Goal: Task Accomplishment & Management: Manage account settings

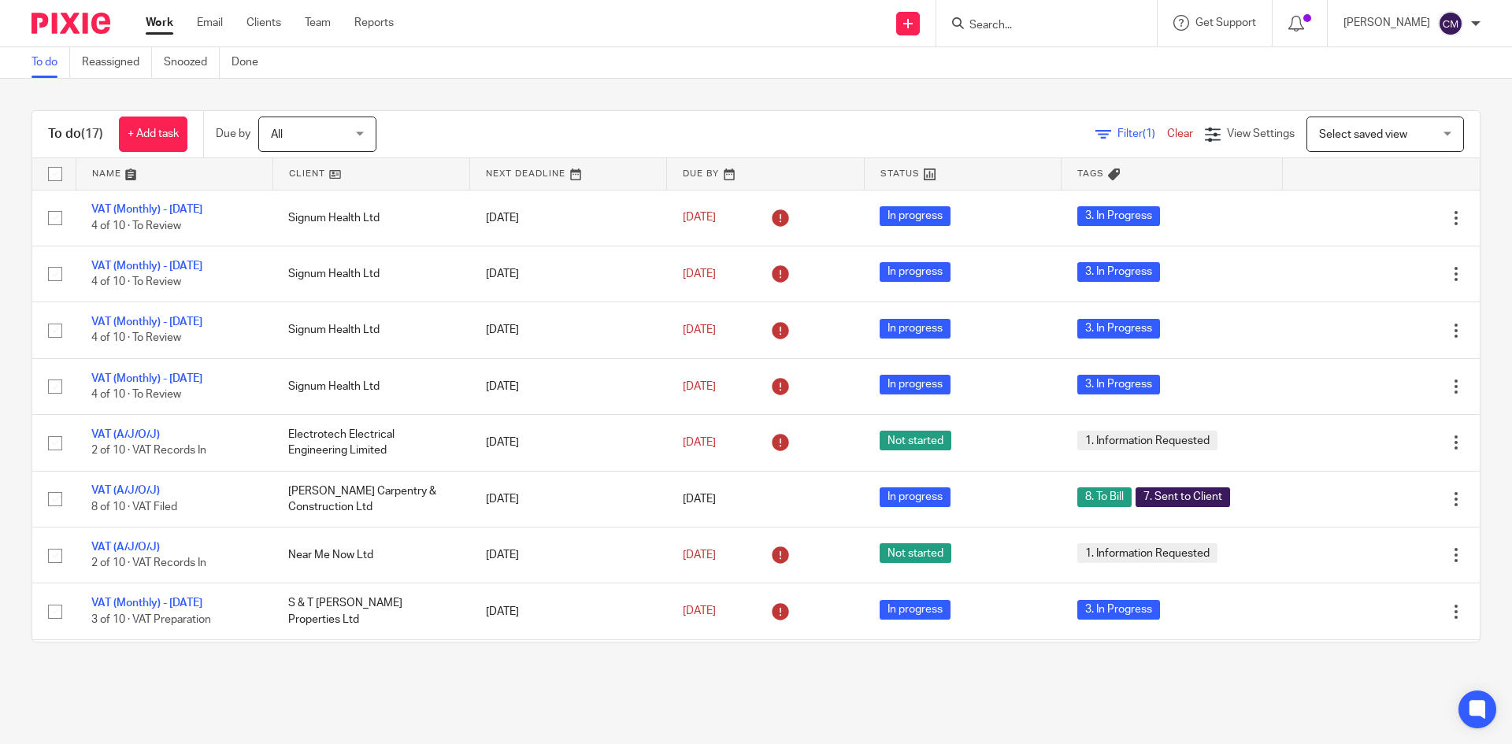
click at [997, 30] on input "Search" at bounding box center [1039, 26] width 142 height 14
type input "jelly"
click at [1066, 61] on link at bounding box center [1062, 62] width 195 height 24
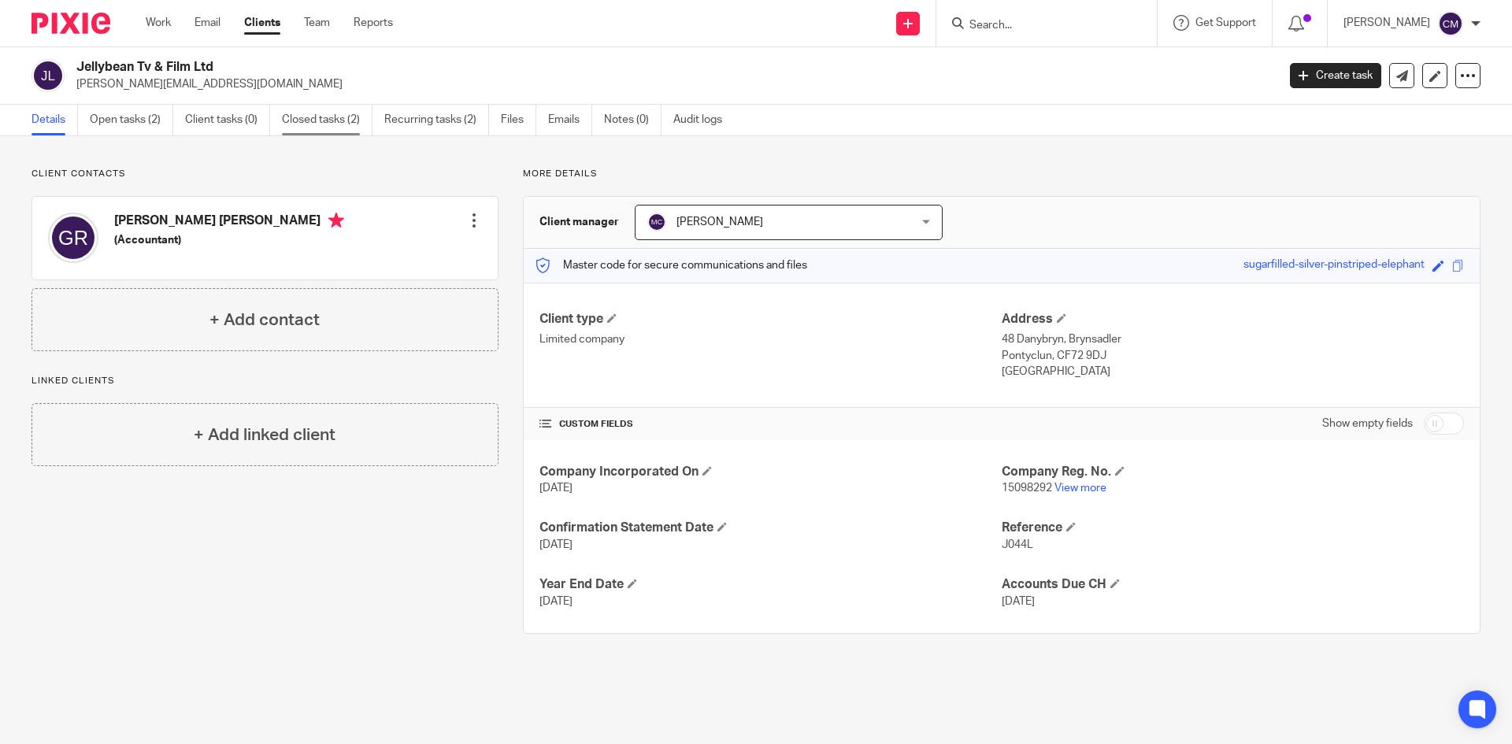
click at [313, 118] on link "Closed tasks (2)" at bounding box center [327, 120] width 91 height 31
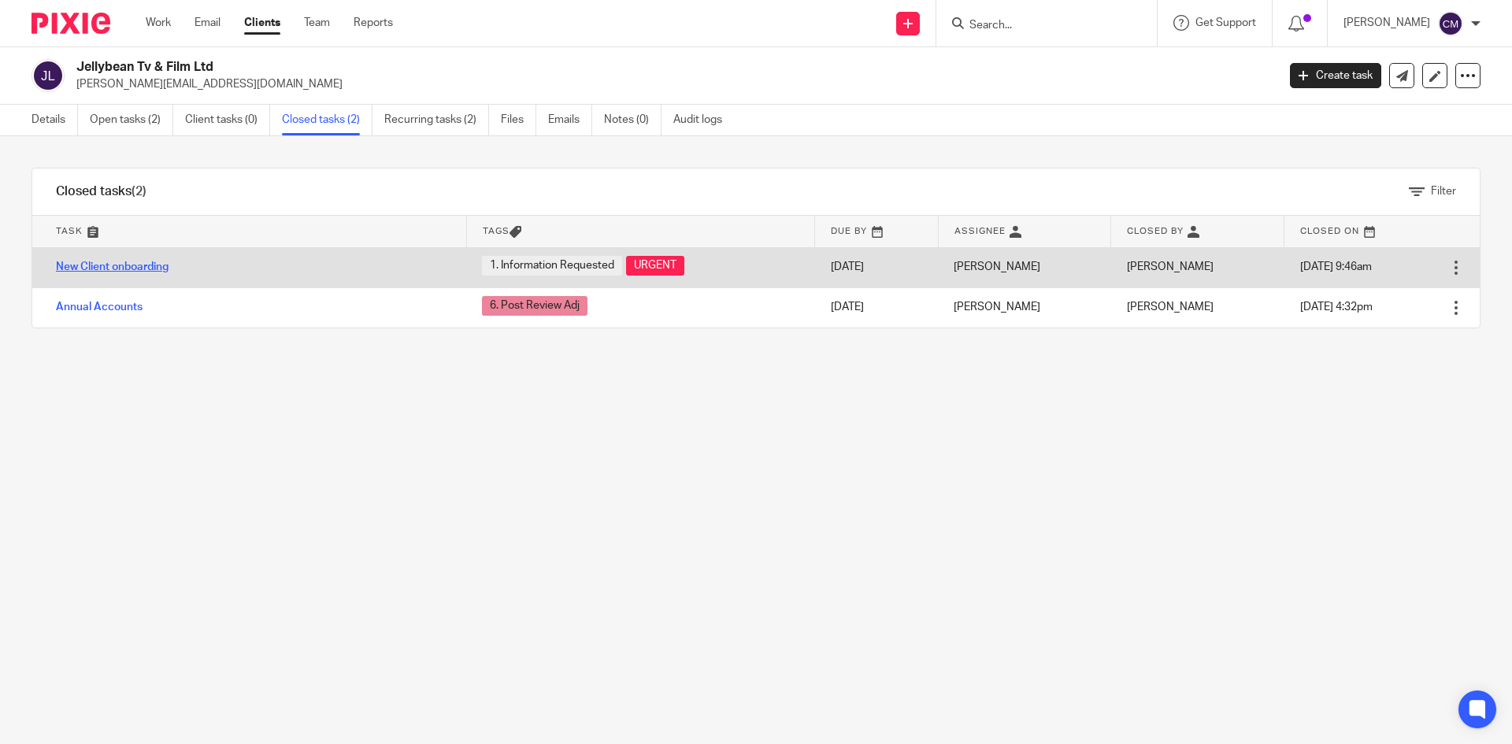
click at [118, 264] on link "New Client onboarding" at bounding box center [112, 266] width 113 height 11
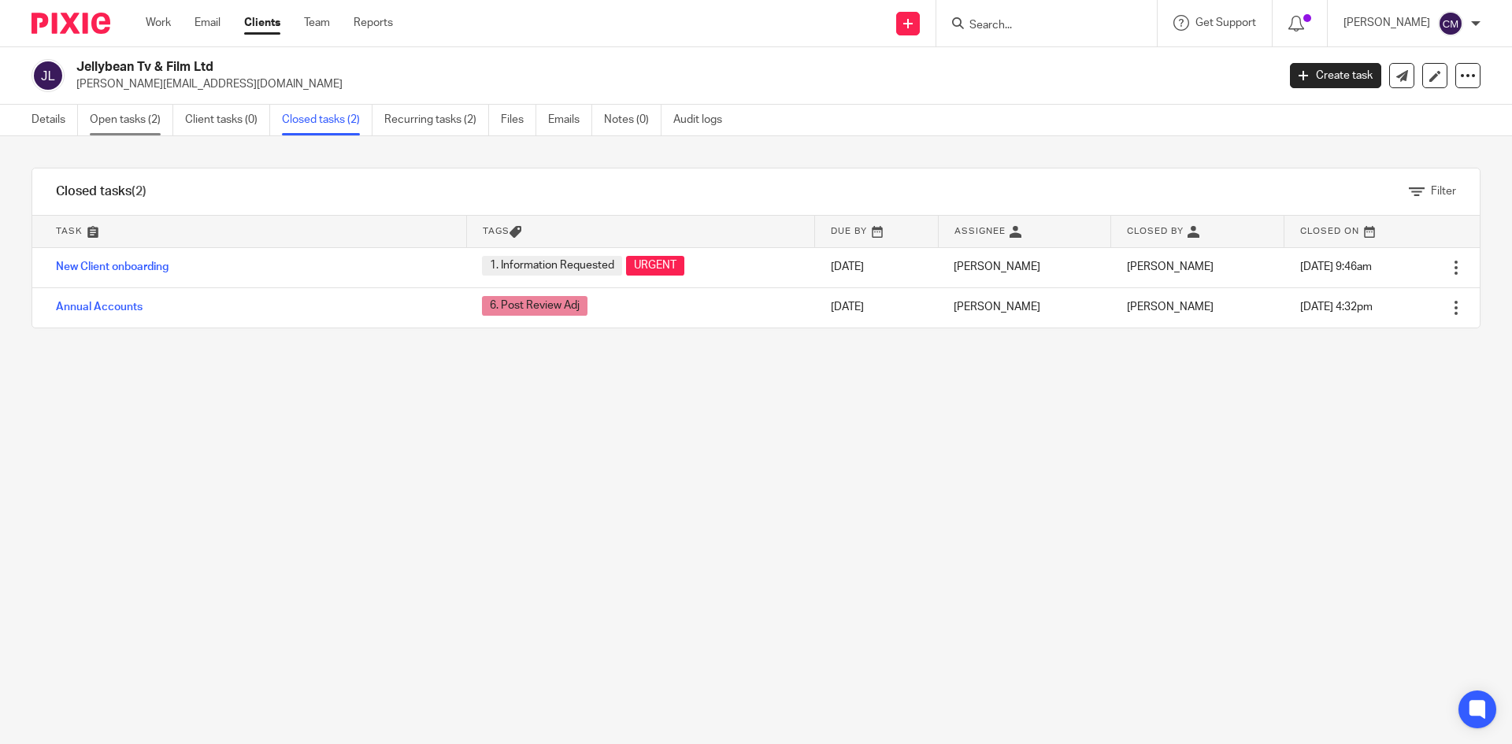
click at [94, 114] on link "Open tasks (2)" at bounding box center [131, 120] width 83 height 31
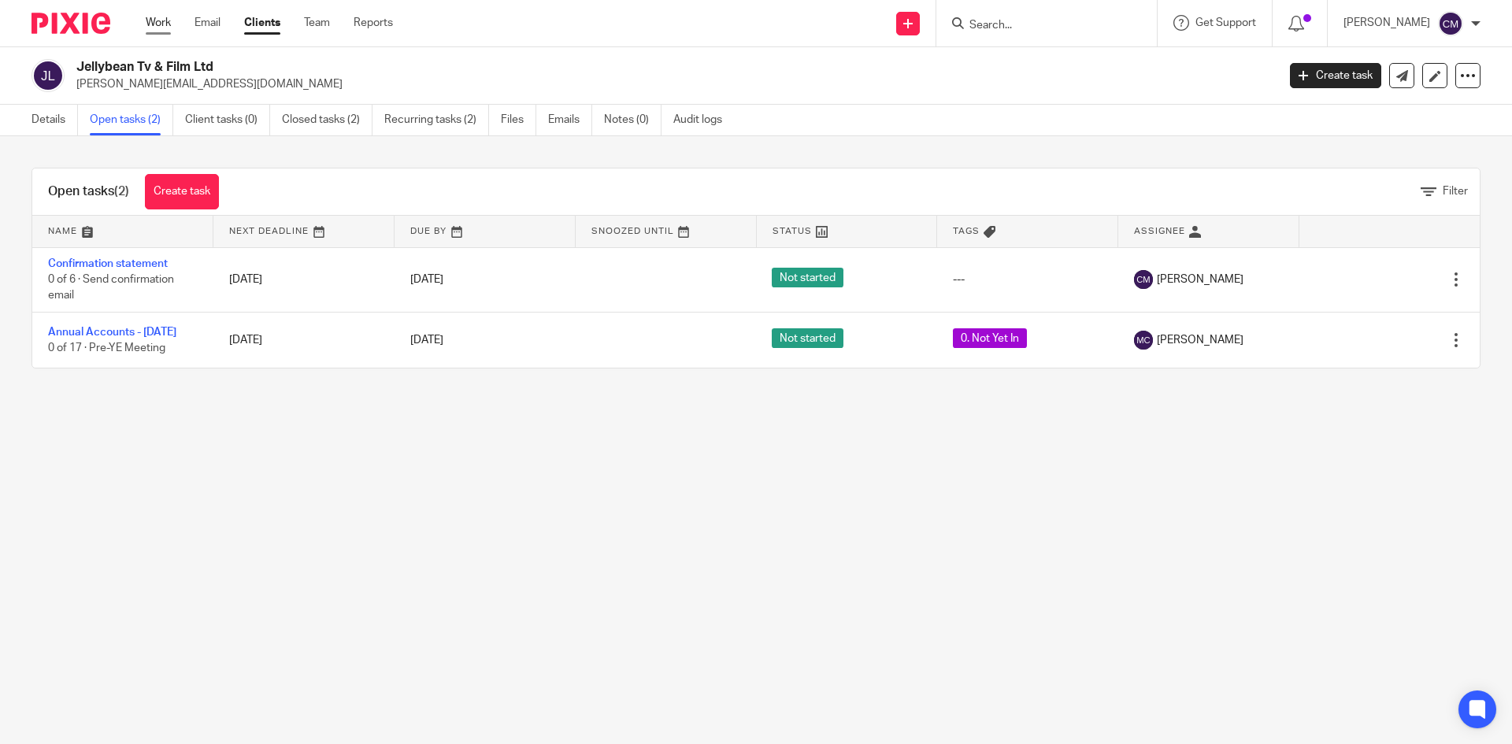
click at [160, 20] on link "Work" at bounding box center [158, 23] width 25 height 16
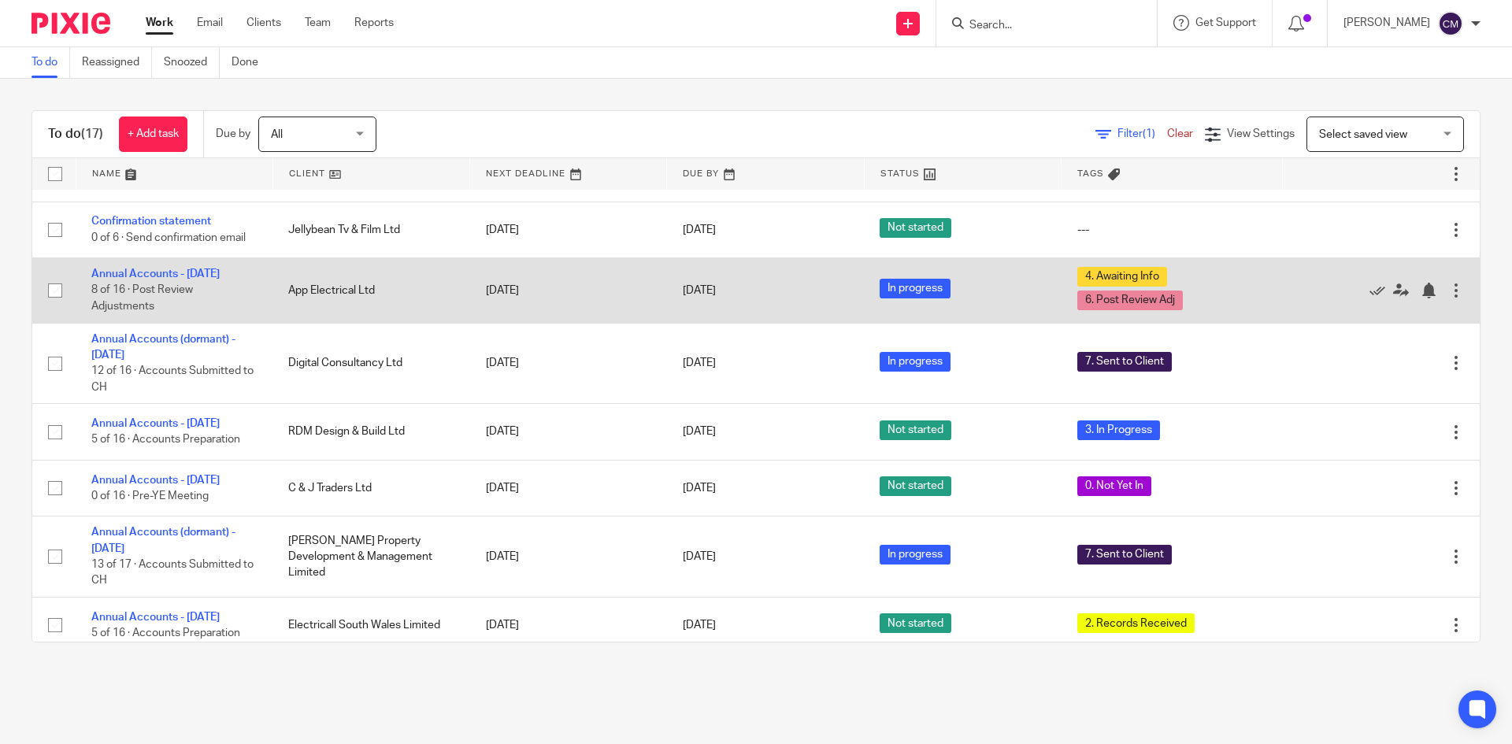
scroll to position [578, 0]
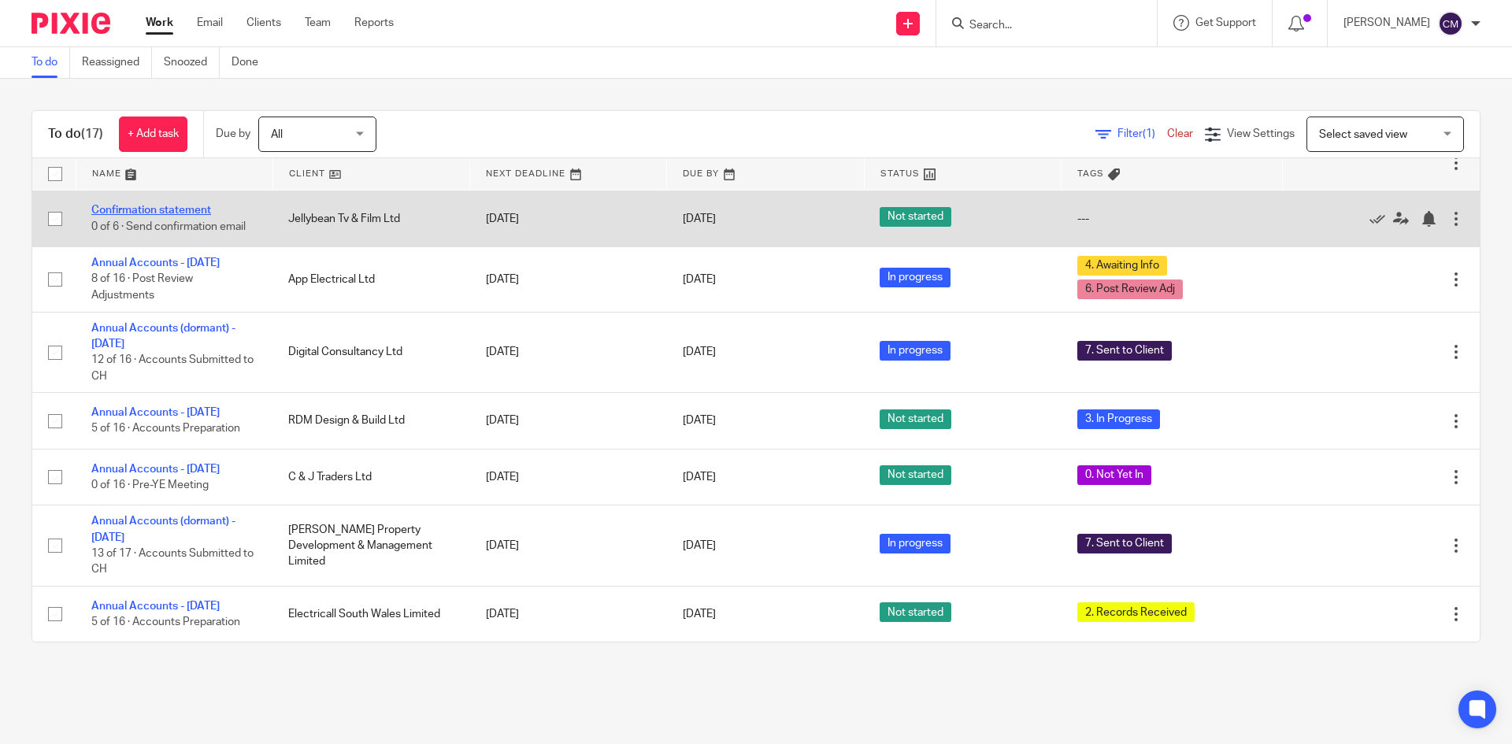
click at [157, 205] on link "Confirmation statement" at bounding box center [151, 210] width 120 height 11
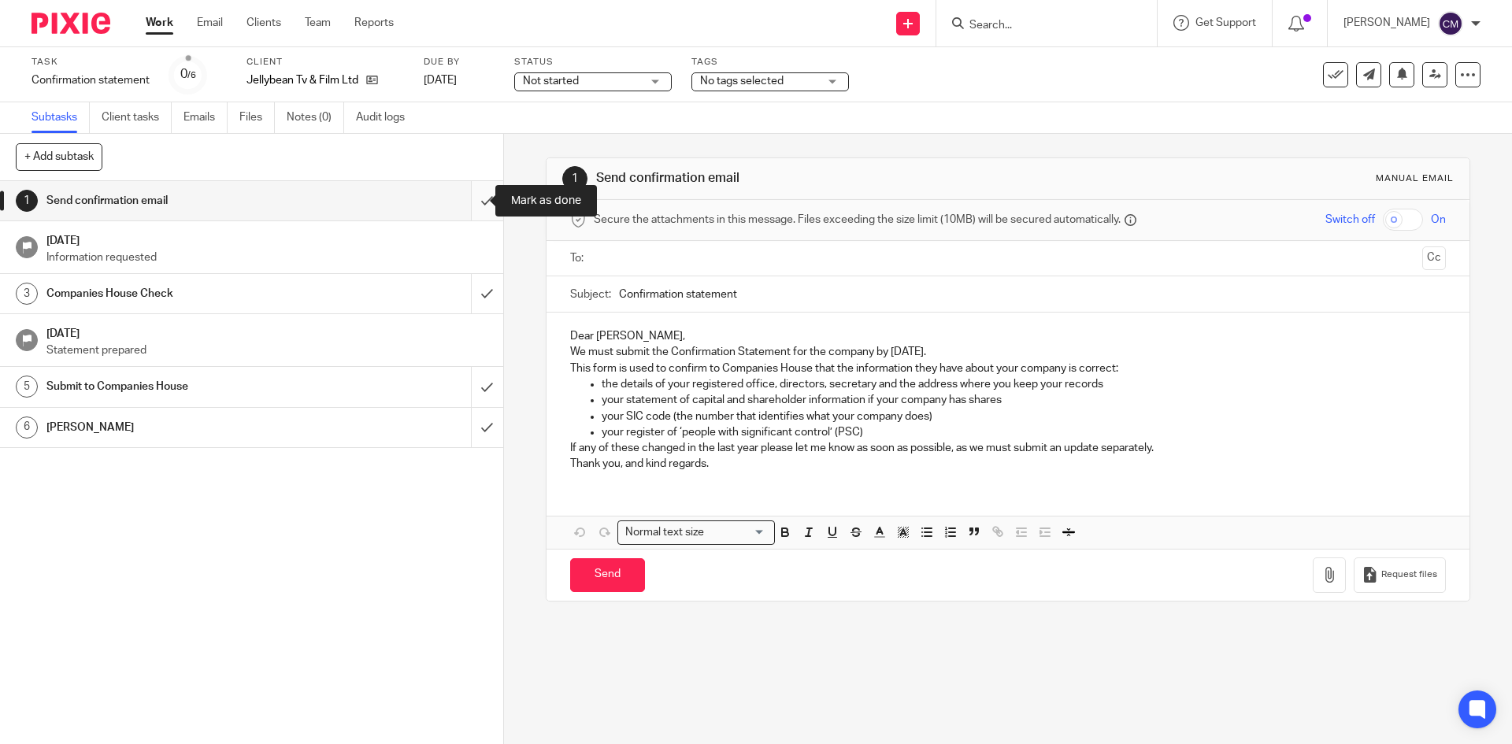
click at [476, 206] on input "submit" at bounding box center [251, 200] width 503 height 39
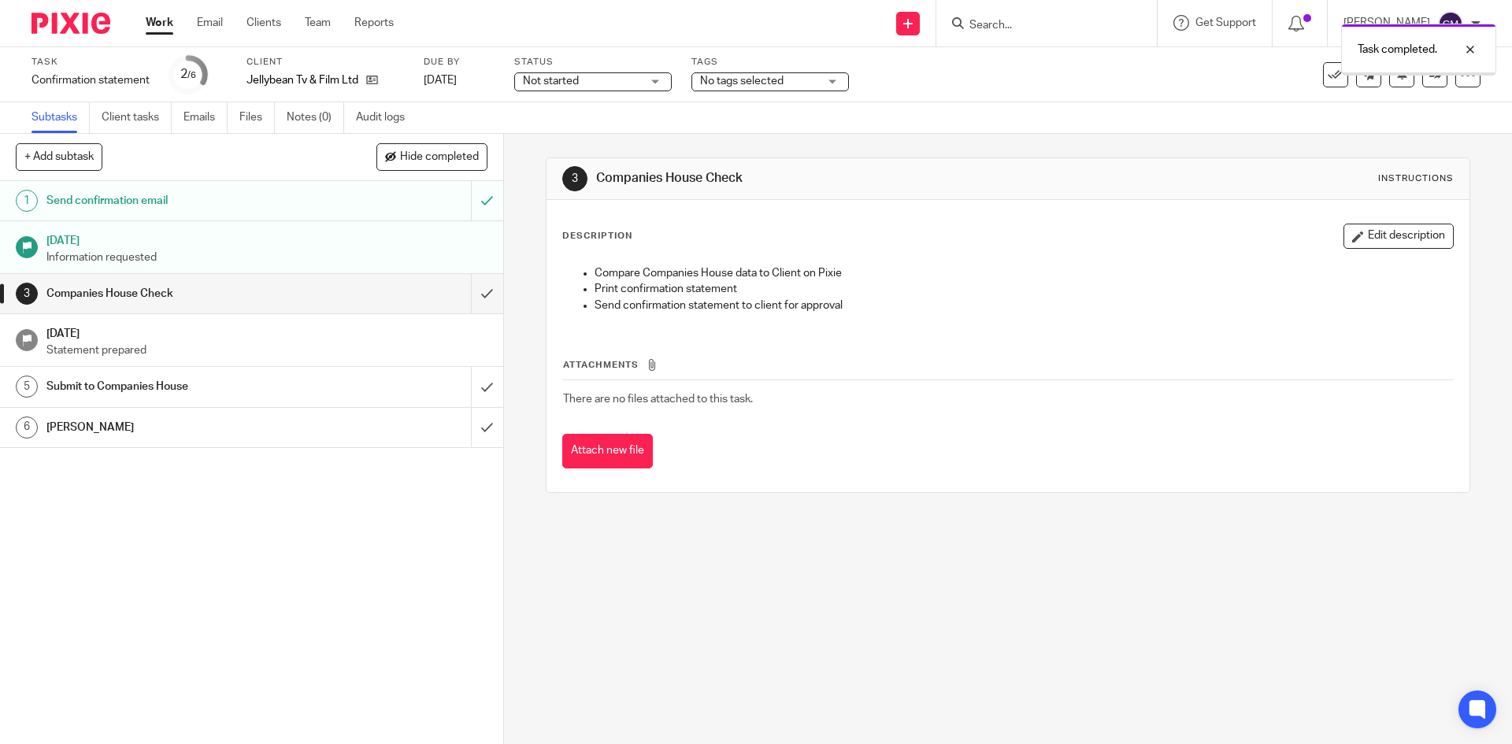
click at [598, 87] on span "Not started" at bounding box center [582, 81] width 118 height 17
click at [588, 134] on li "In progress" at bounding box center [593, 139] width 156 height 32
click at [770, 86] on span "No tags selected" at bounding box center [741, 81] width 83 height 11
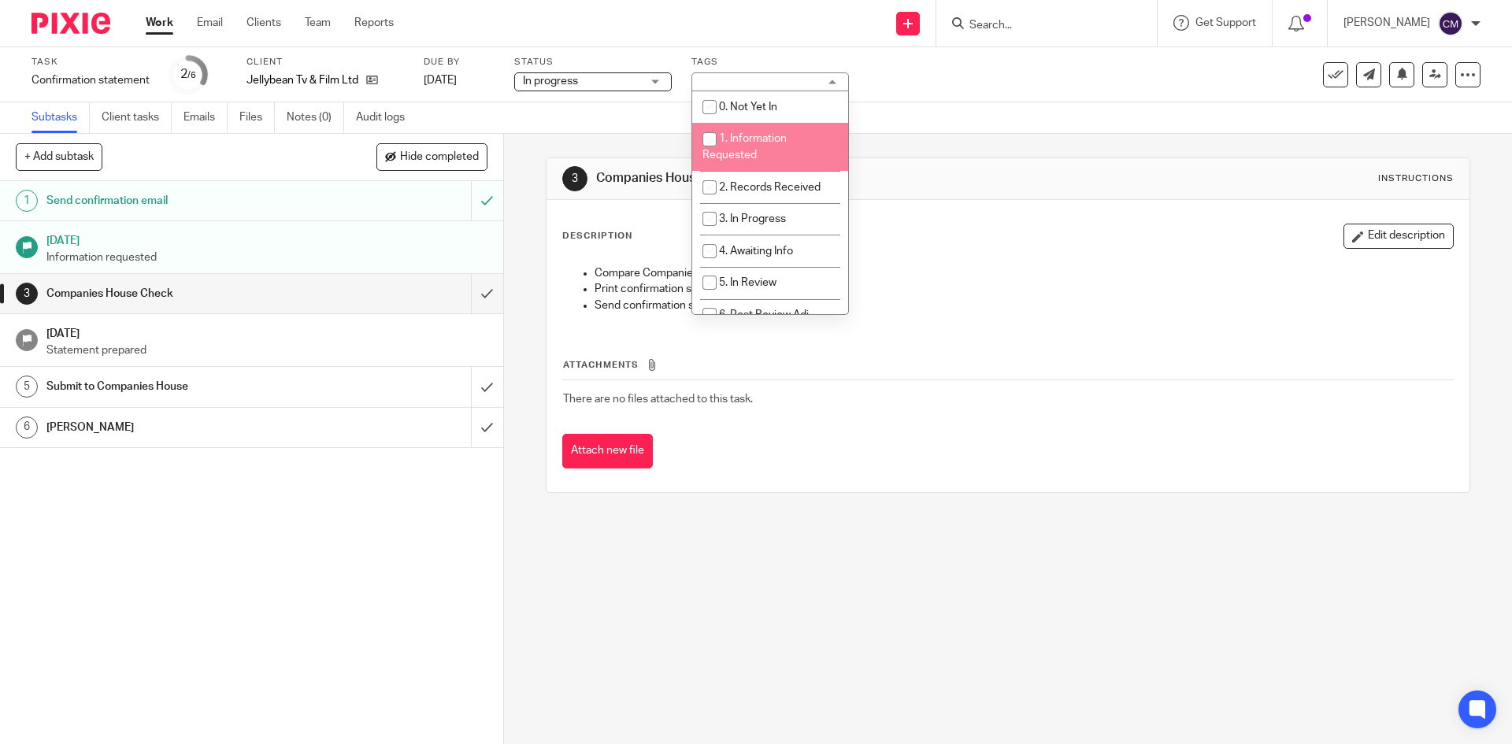
click at [767, 146] on li "1. Information Requested" at bounding box center [770, 147] width 156 height 48
checkbox input "true"
click at [957, 153] on div "3 Companies House Check Instructions Description Edit description Compare Compa…" at bounding box center [1008, 325] width 924 height 383
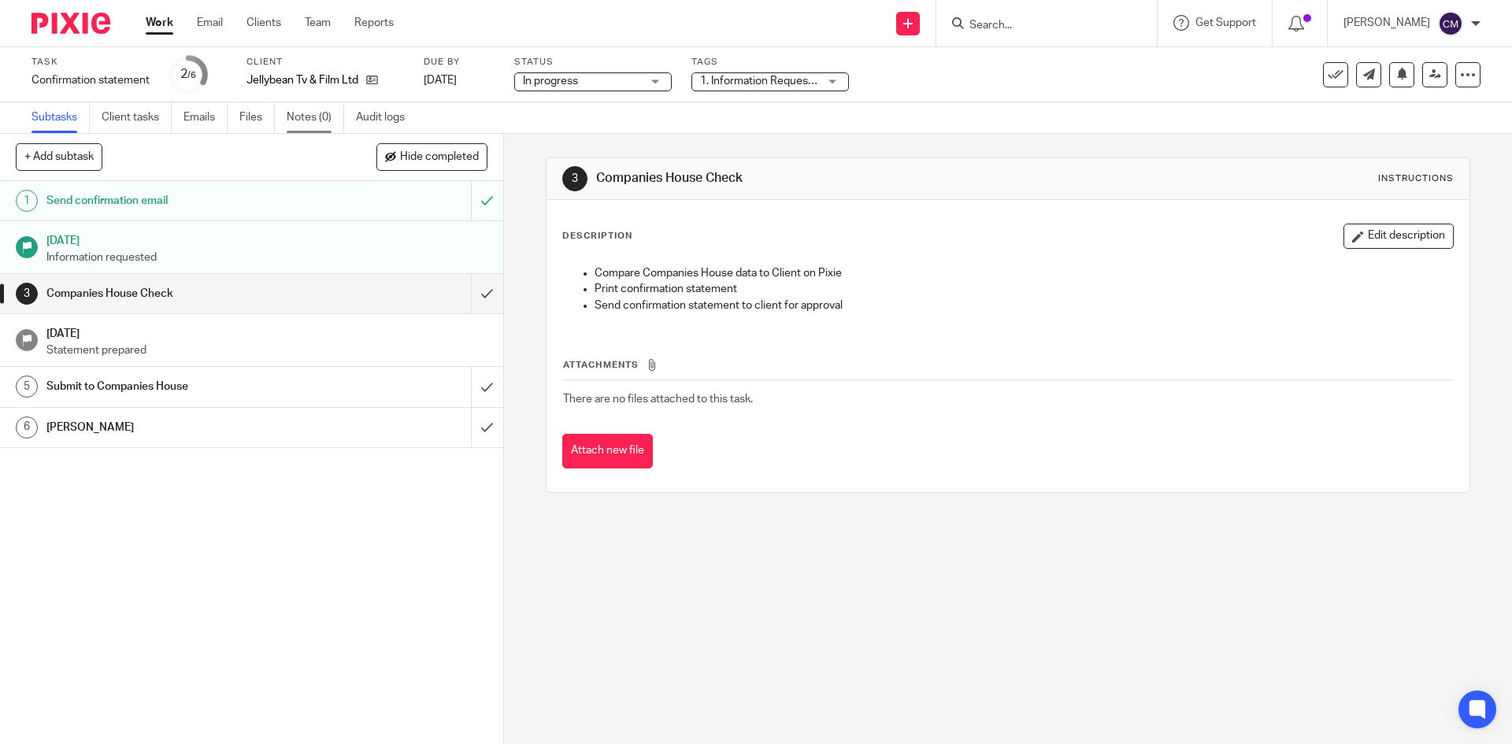
click at [323, 128] on link "Notes (0)" at bounding box center [315, 117] width 57 height 31
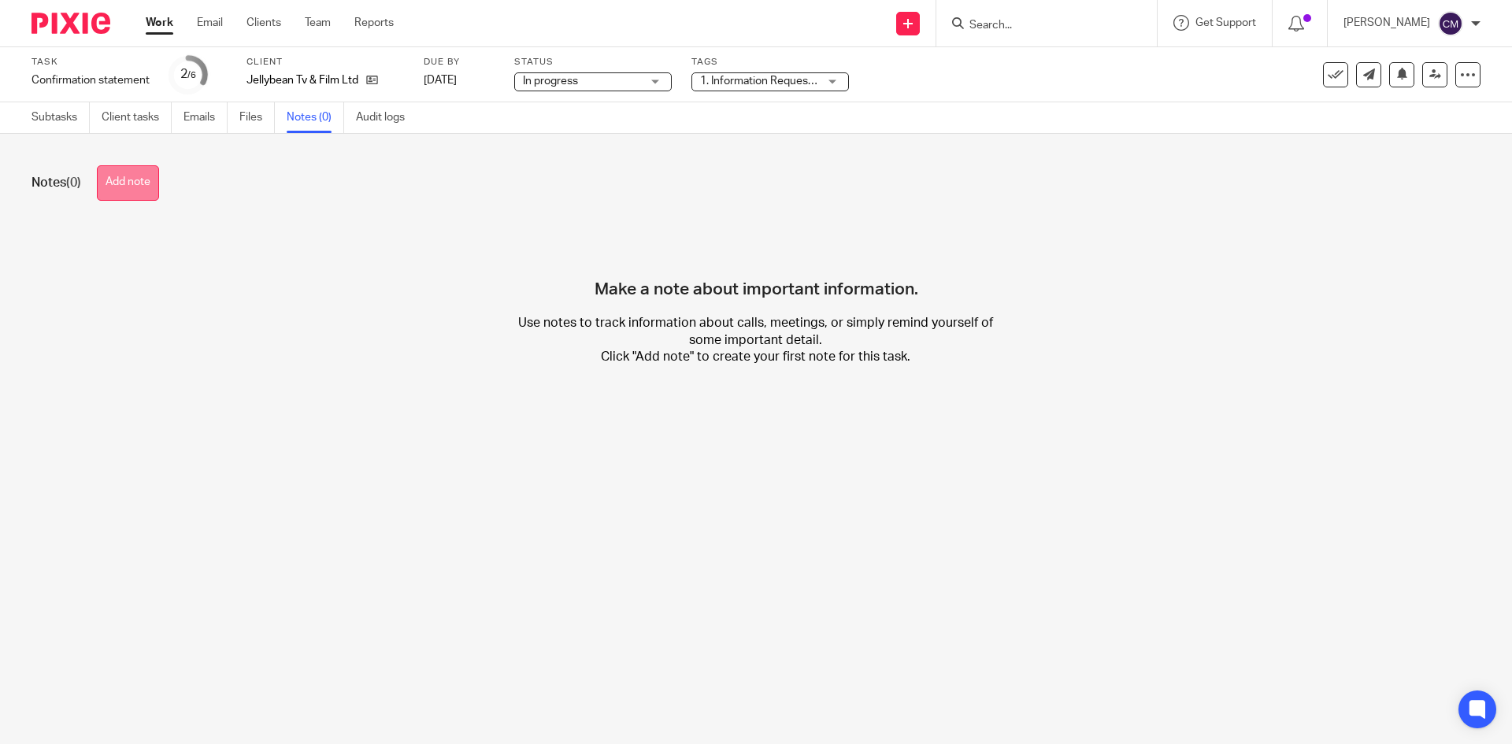
click at [133, 180] on button "Add note" at bounding box center [128, 182] width 62 height 35
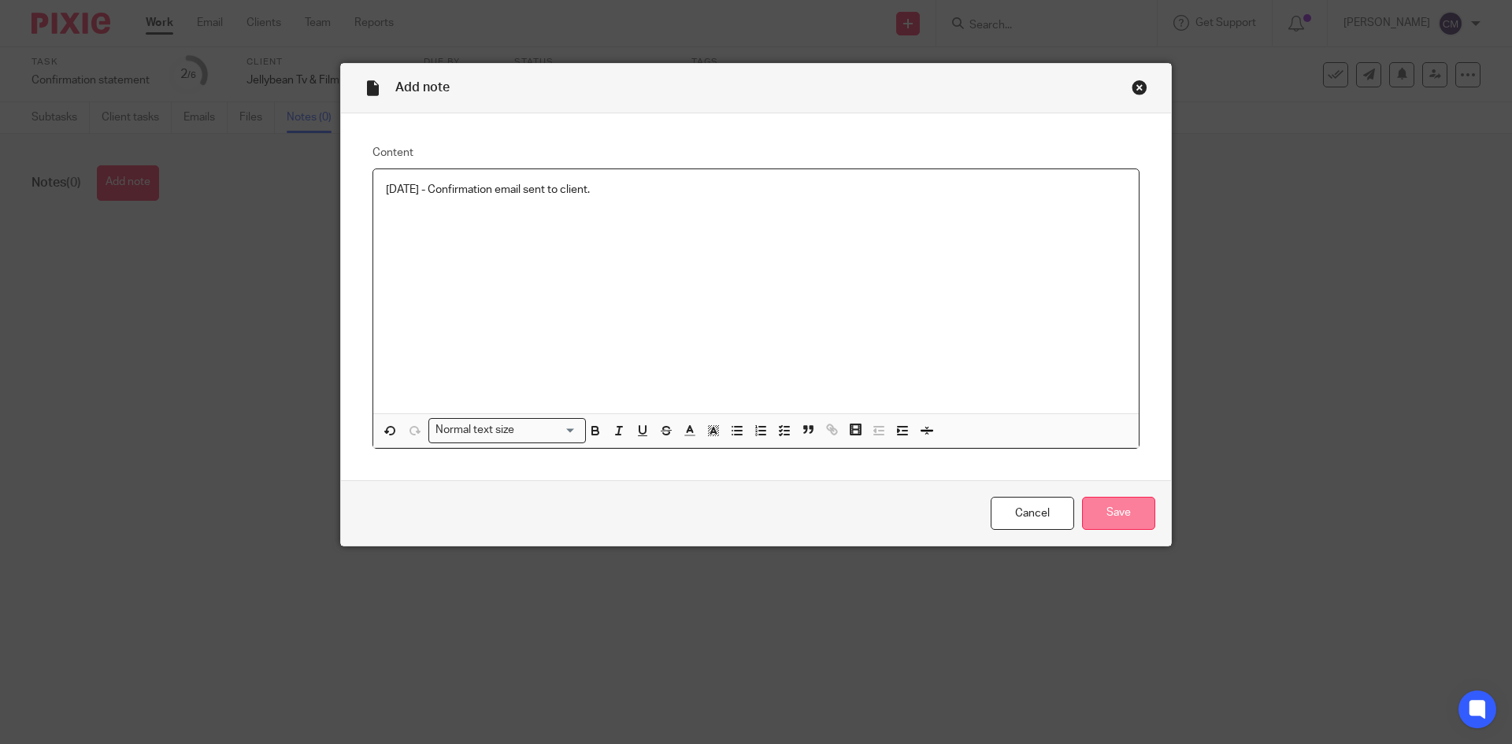
click at [1141, 511] on input "Save" at bounding box center [1118, 514] width 73 height 34
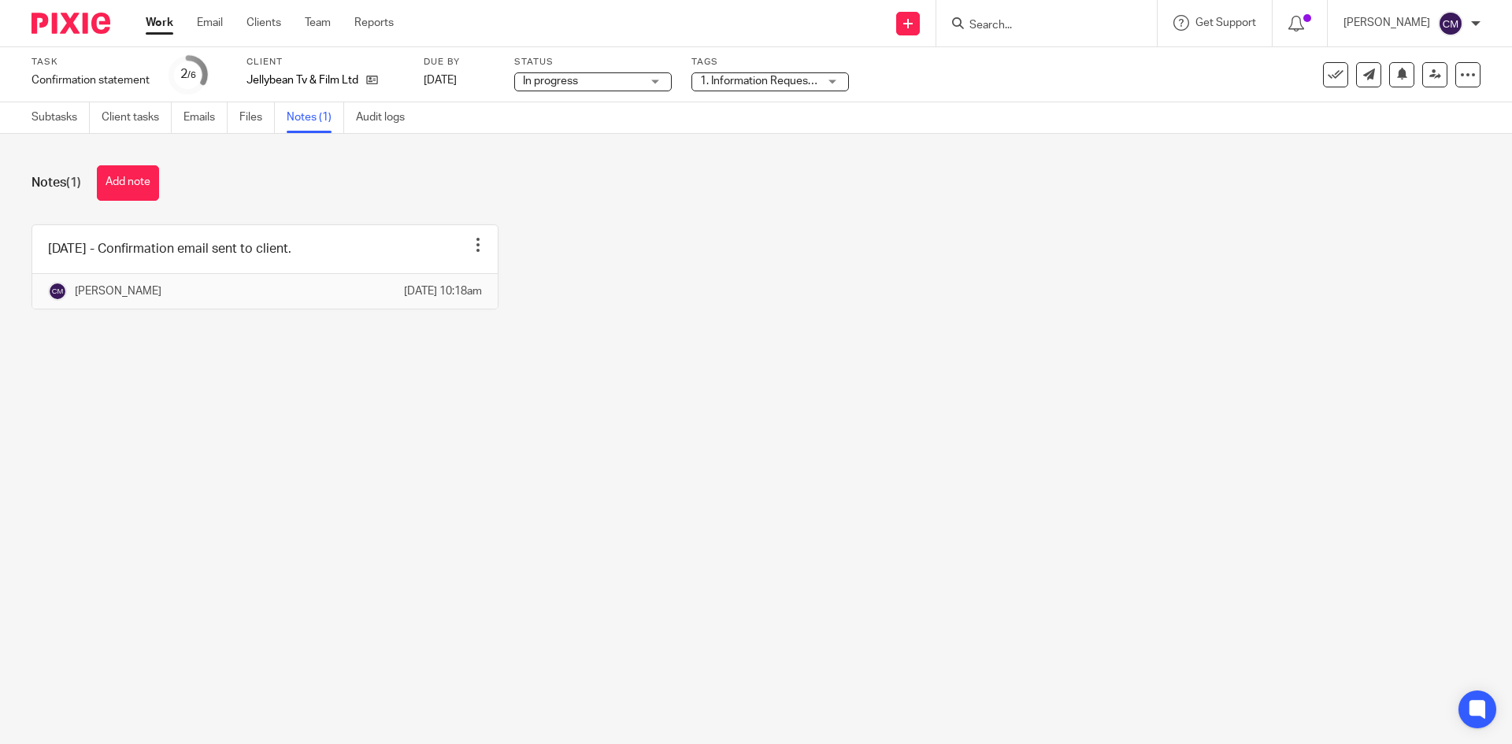
click at [160, 17] on link "Work" at bounding box center [160, 23] width 28 height 16
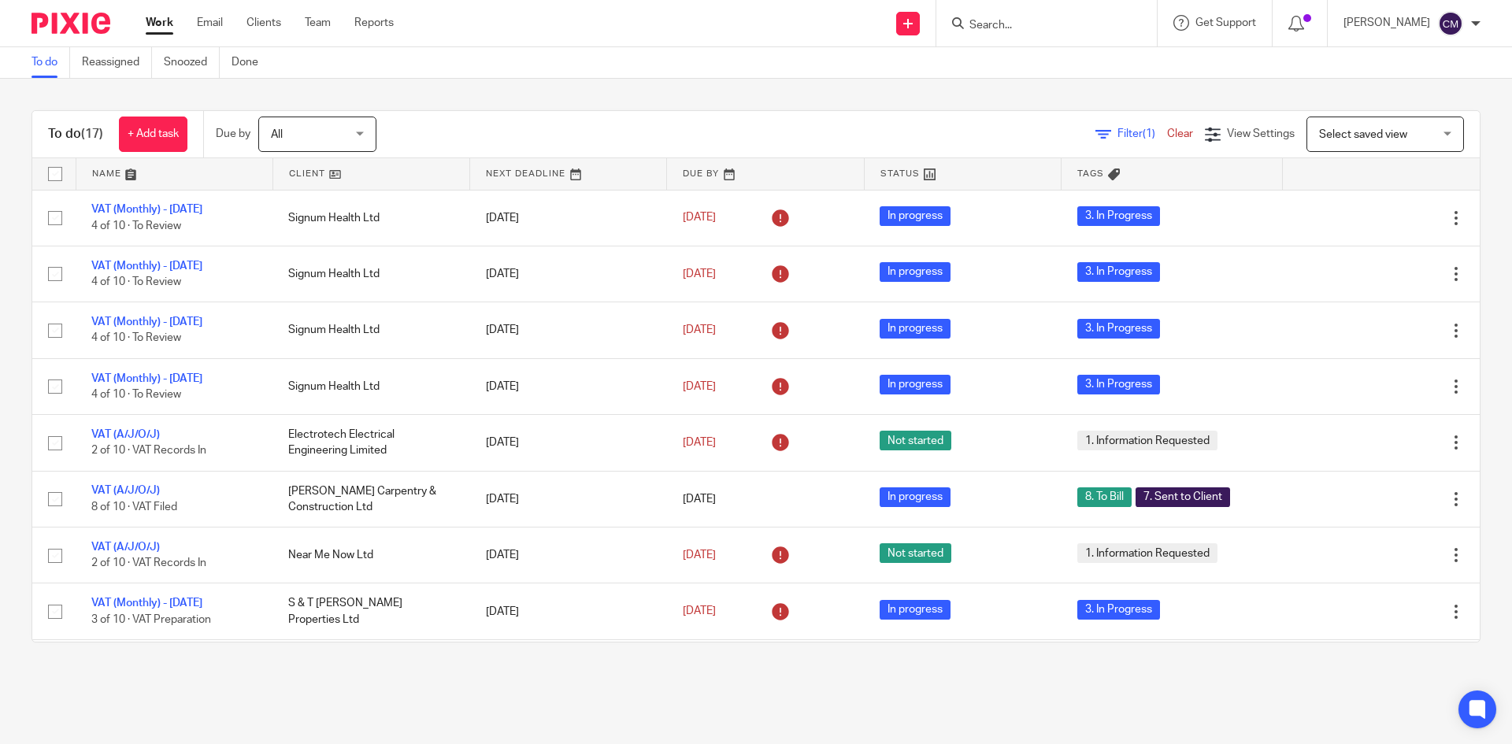
click at [1308, 29] on div at bounding box center [1299, 23] width 55 height 46
click at [1311, 31] on div at bounding box center [1299, 22] width 23 height 17
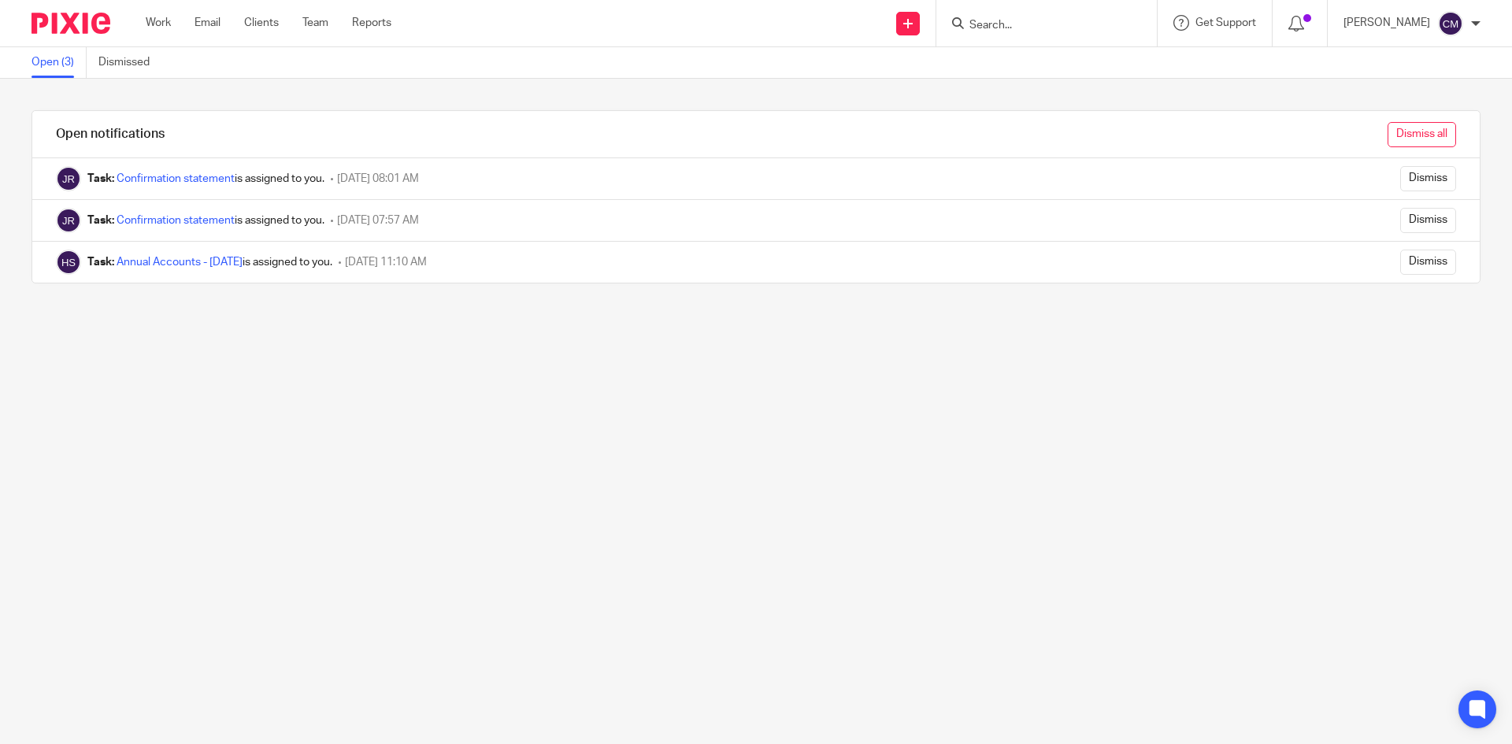
click at [1402, 136] on input "Dismiss all" at bounding box center [1421, 134] width 69 height 25
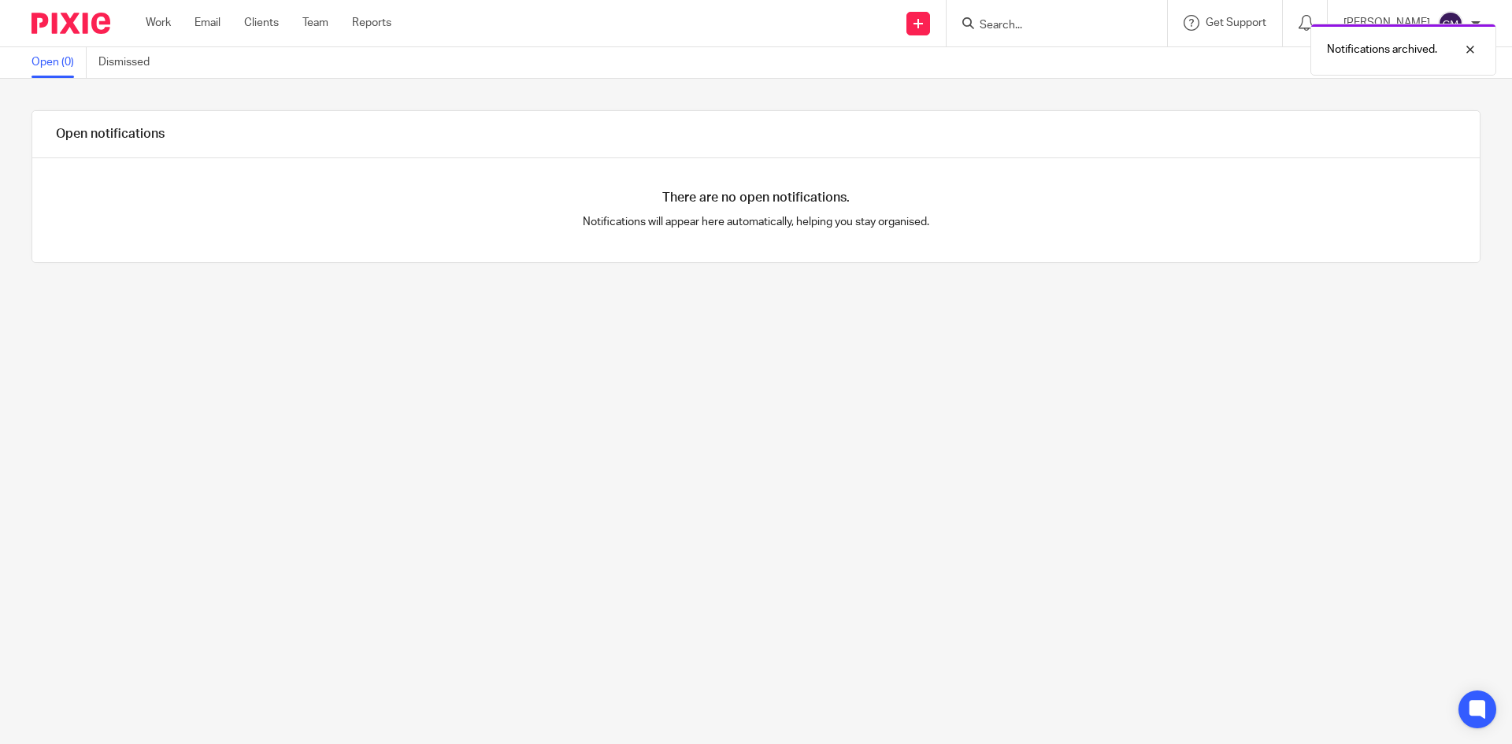
click at [143, 19] on div "Work Email Clients Team Reports Work Email Clients Team Reports Settings" at bounding box center [272, 23] width 285 height 46
click at [171, 27] on link "Work" at bounding box center [158, 23] width 25 height 16
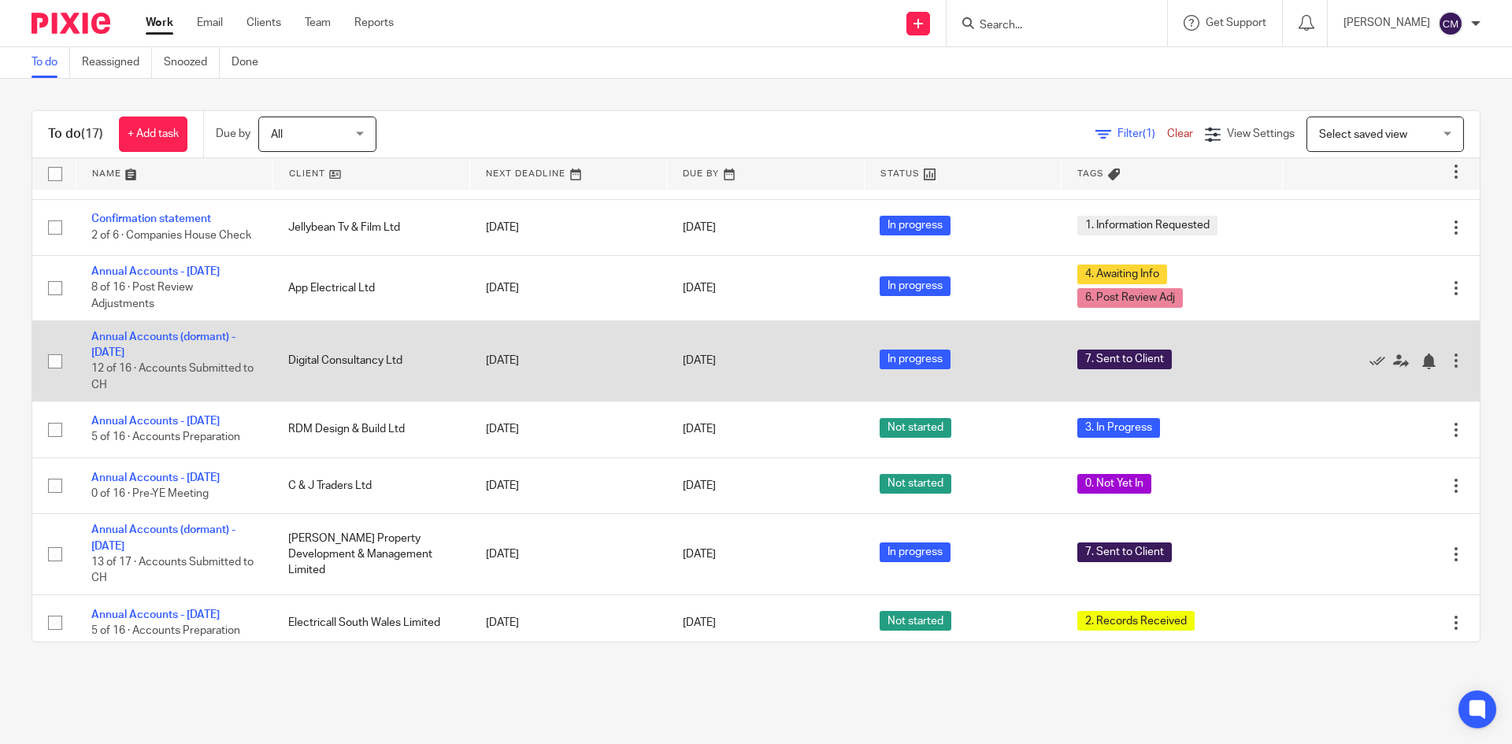
scroll to position [587, 0]
